Goal: Transaction & Acquisition: Book appointment/travel/reservation

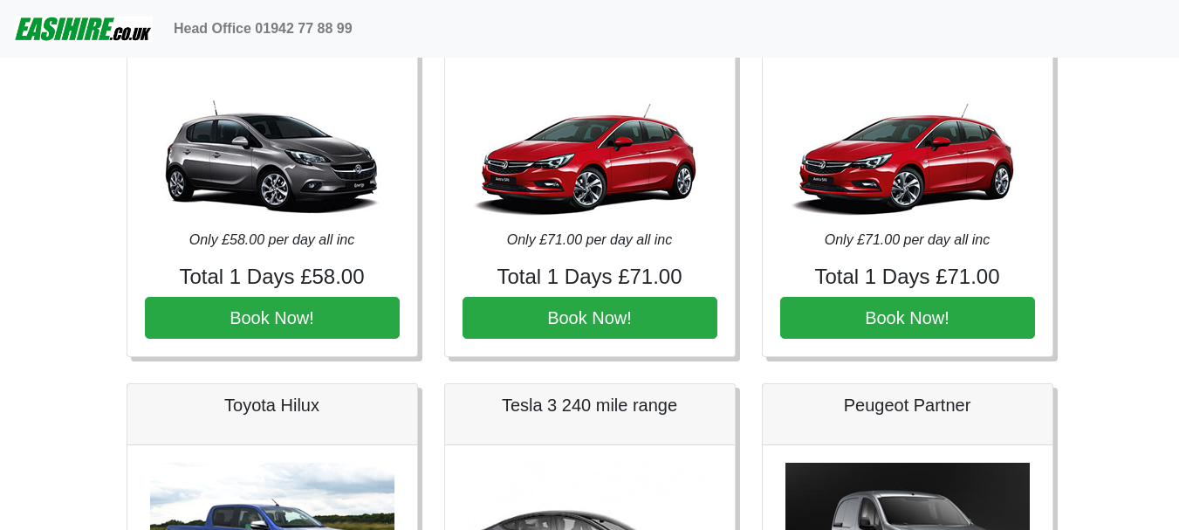
scroll to position [523, 0]
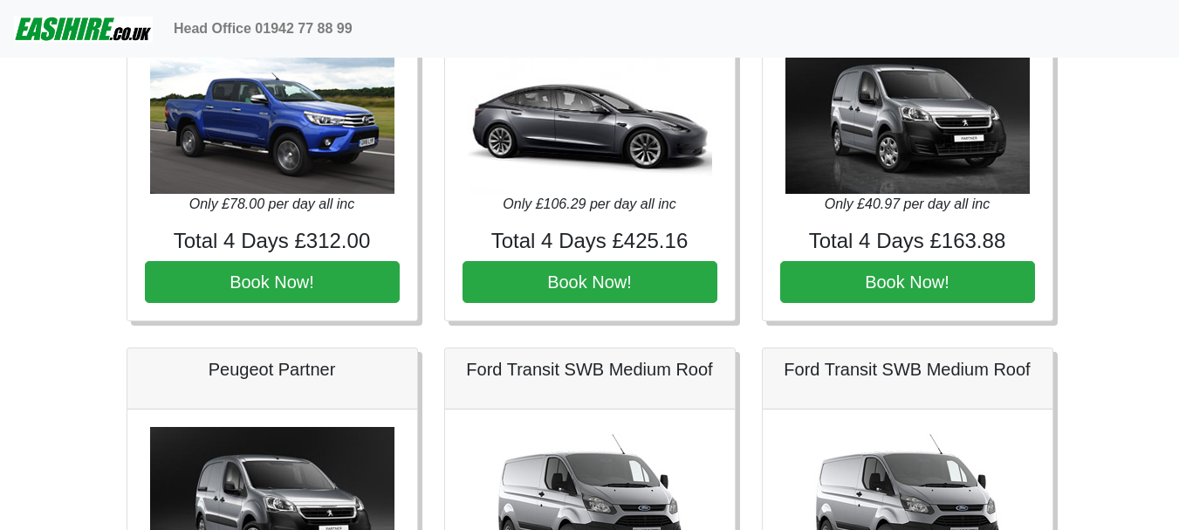
scroll to position [872, 0]
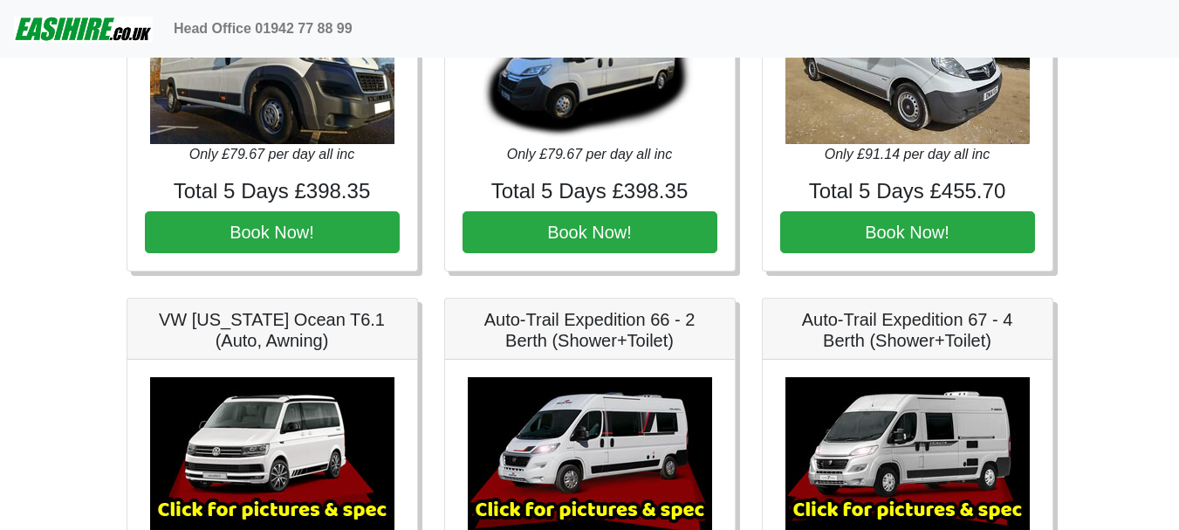
scroll to position [2938, 0]
